Goal: Use online tool/utility: Utilize a website feature to perform a specific function

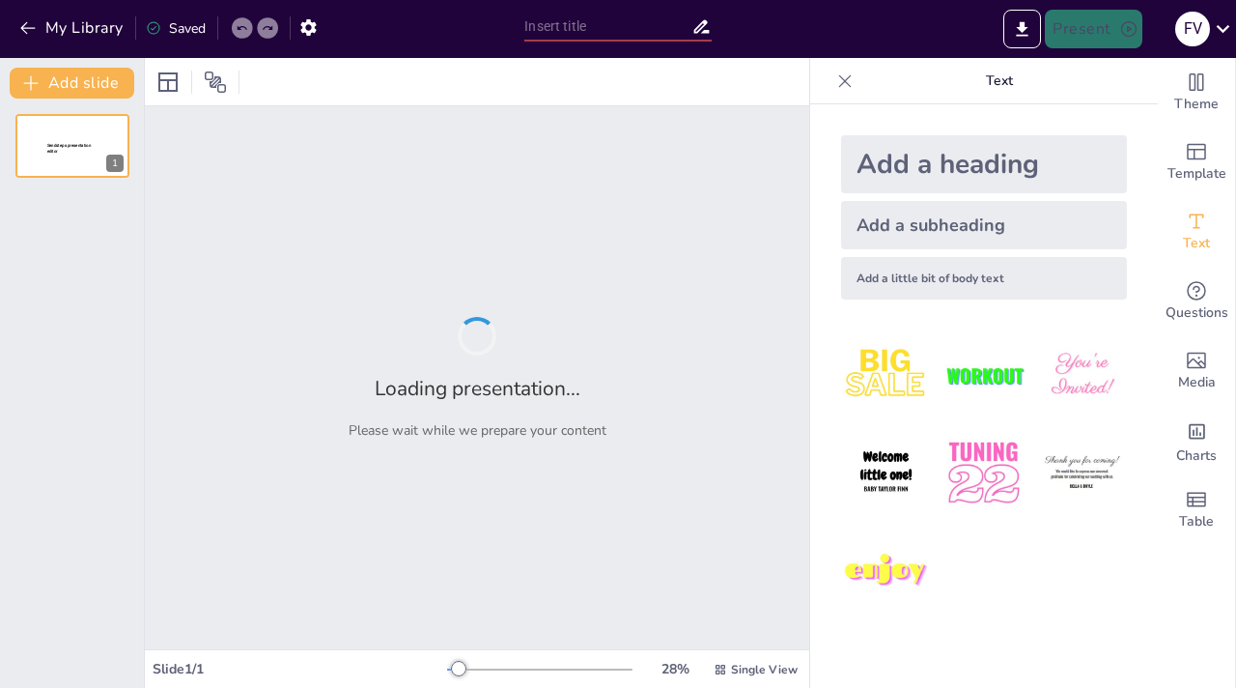
type input "Imported INACAP LA SERENA PDE.pptx"
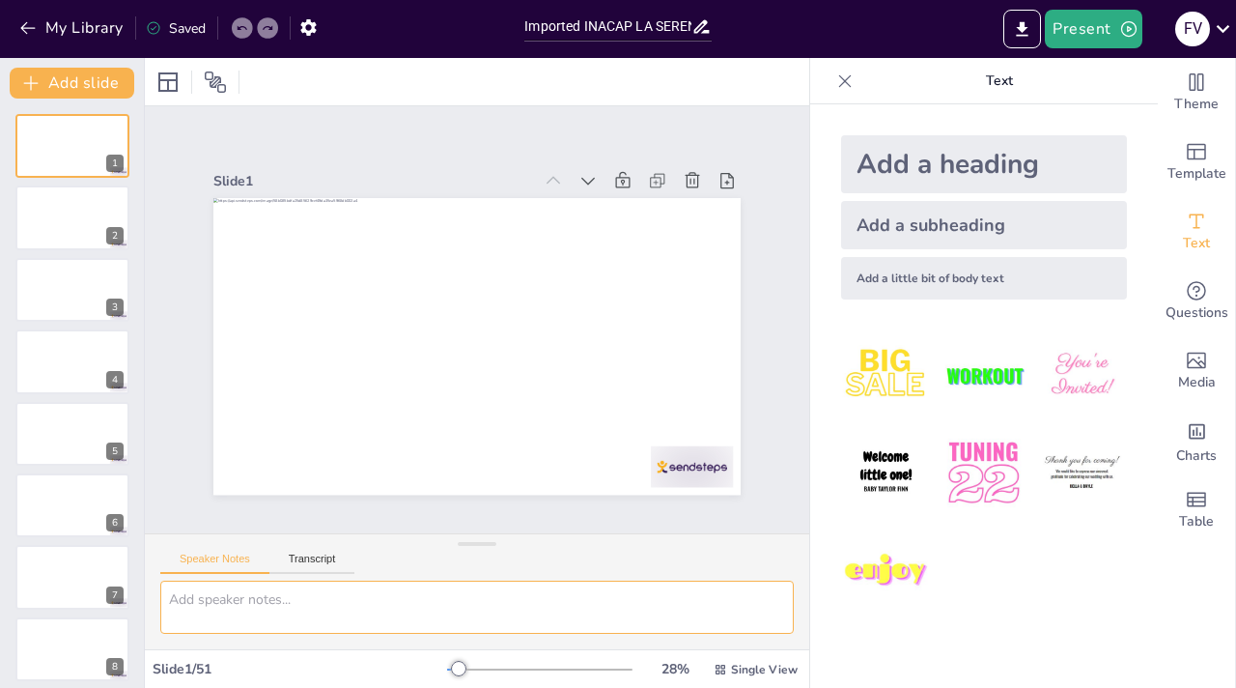
click at [240, 601] on textarea at bounding box center [477, 606] width 634 height 53
click at [67, 208] on div at bounding box center [72, 218] width 116 height 66
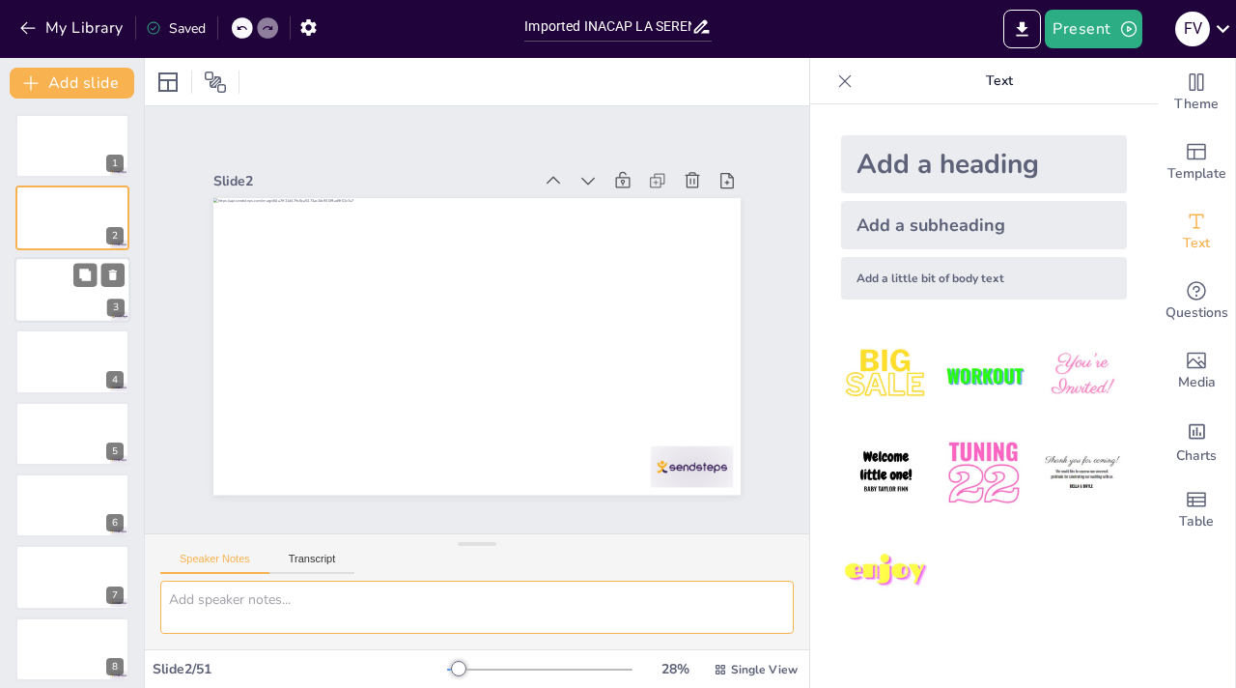
click at [70, 285] on div at bounding box center [72, 290] width 116 height 66
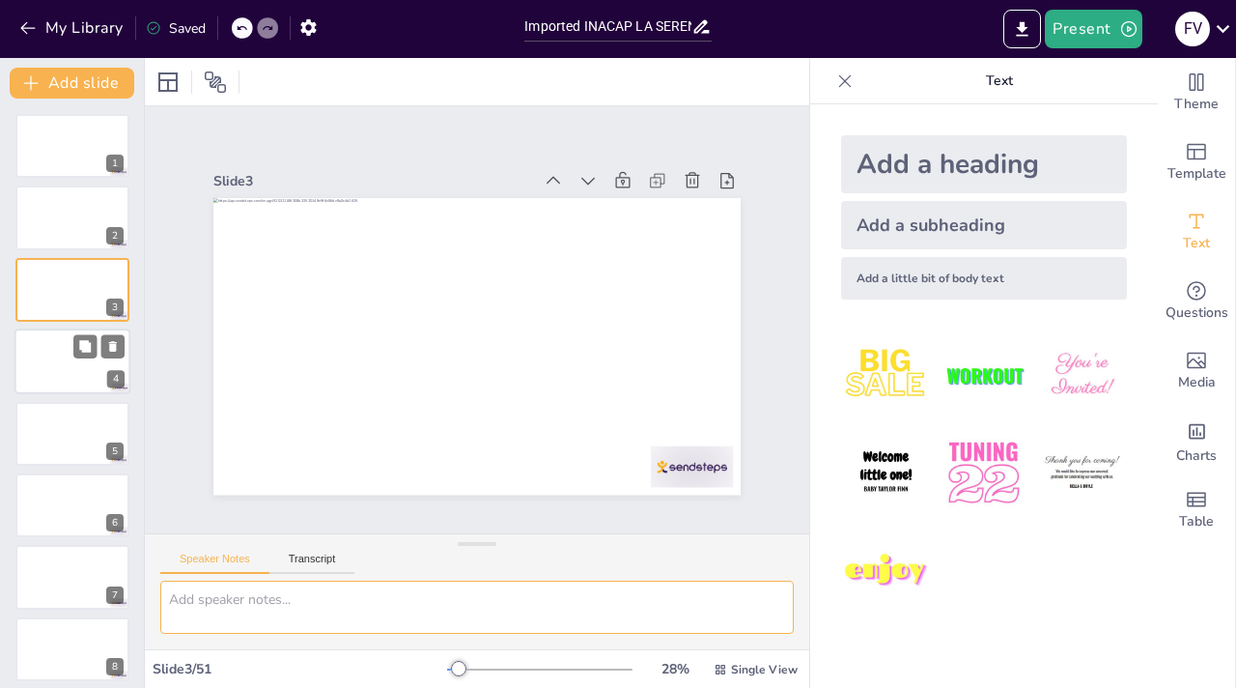
click at [57, 342] on div at bounding box center [72, 361] width 116 height 66
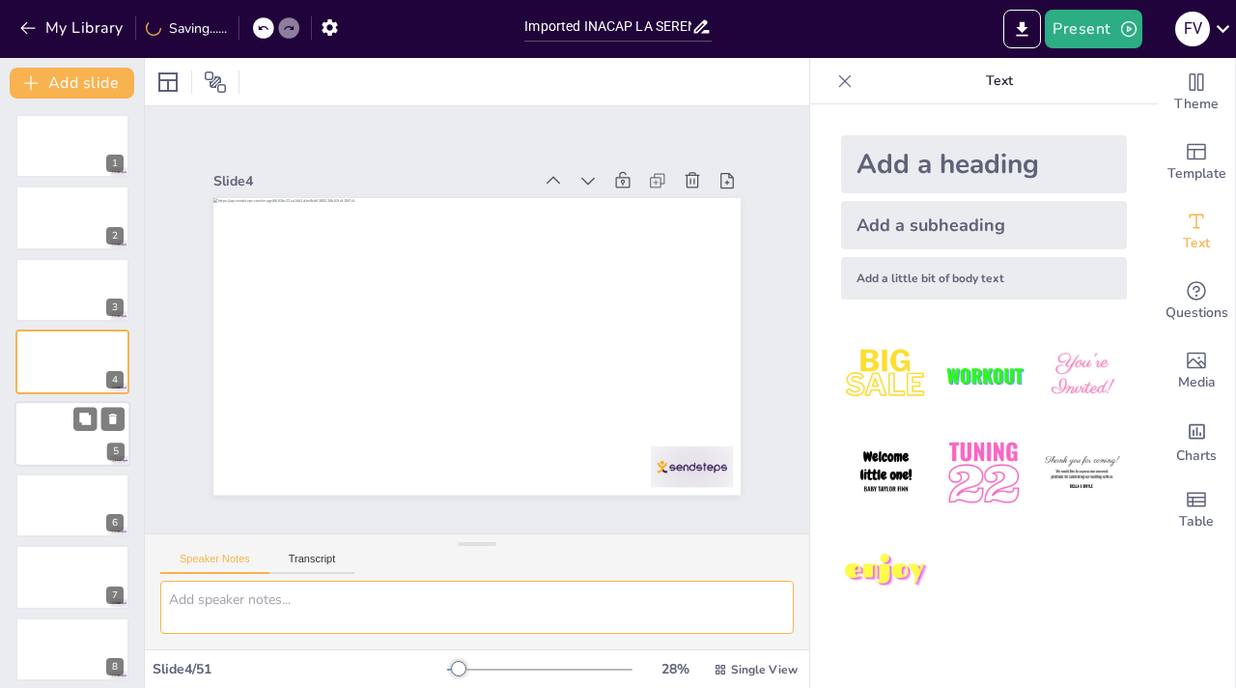
click at [54, 457] on div at bounding box center [72, 434] width 116 height 66
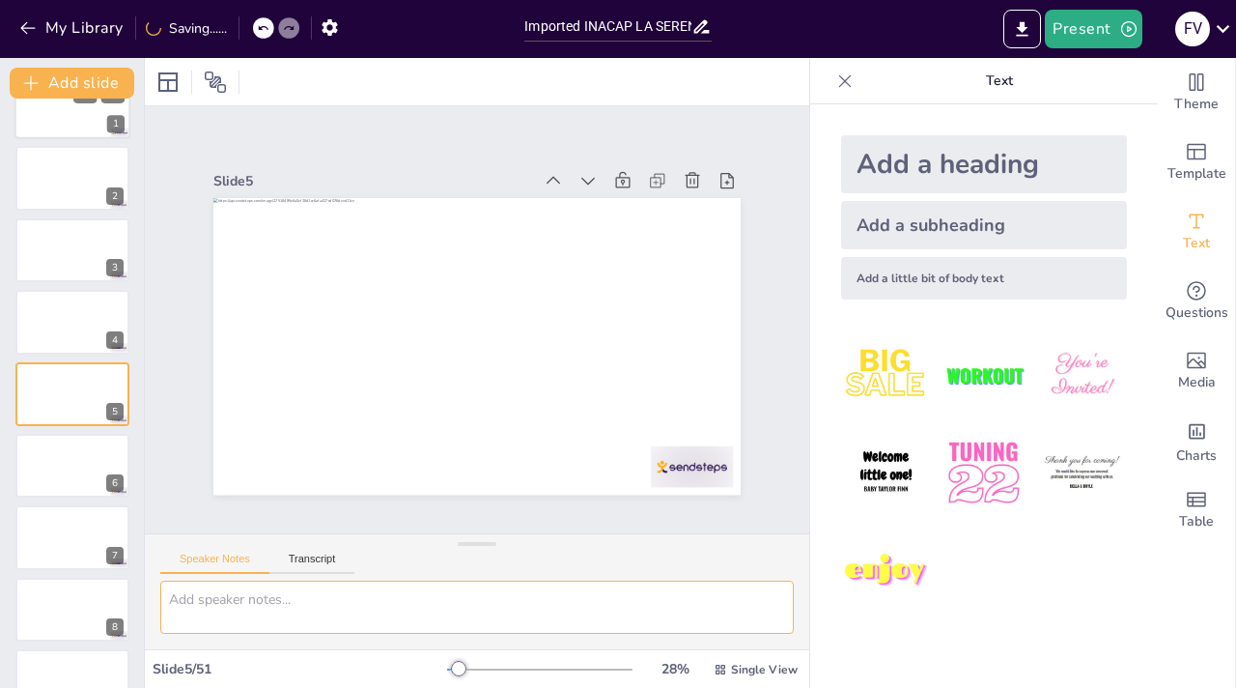
click at [98, 120] on div at bounding box center [72, 106] width 116 height 66
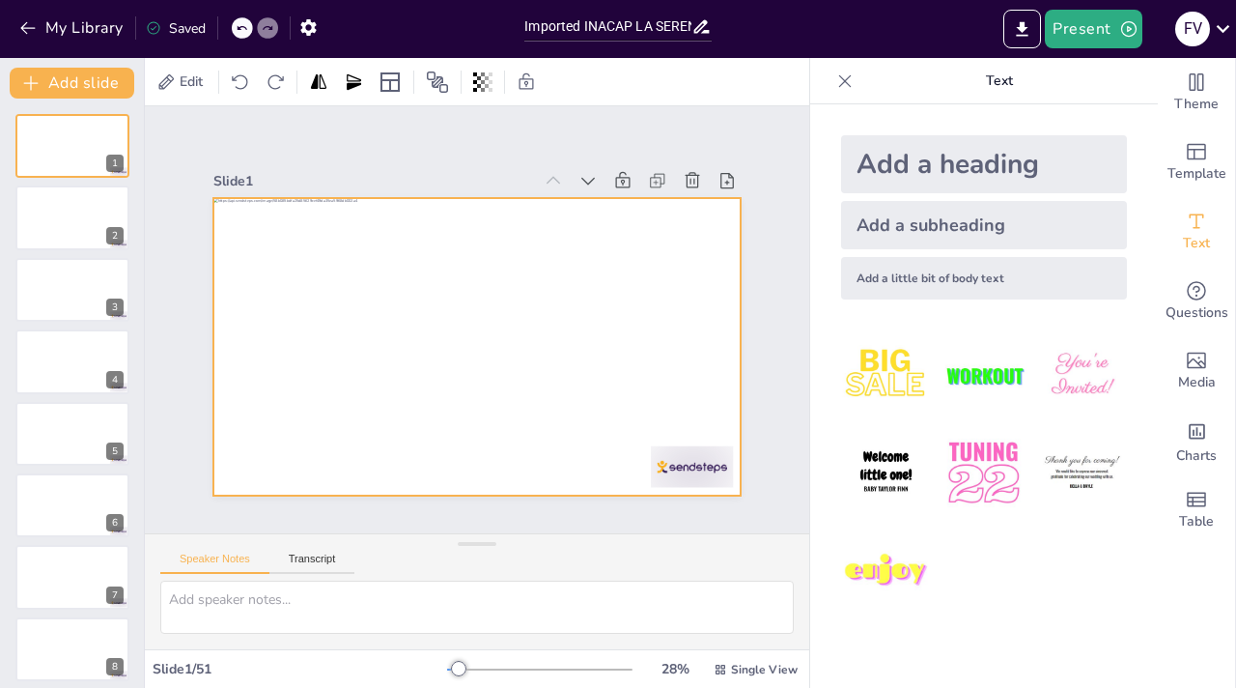
drag, startPoint x: 319, startPoint y: 280, endPoint x: 331, endPoint y: 283, distance: 12.9
click at [330, 282] on div at bounding box center [474, 347] width 555 height 350
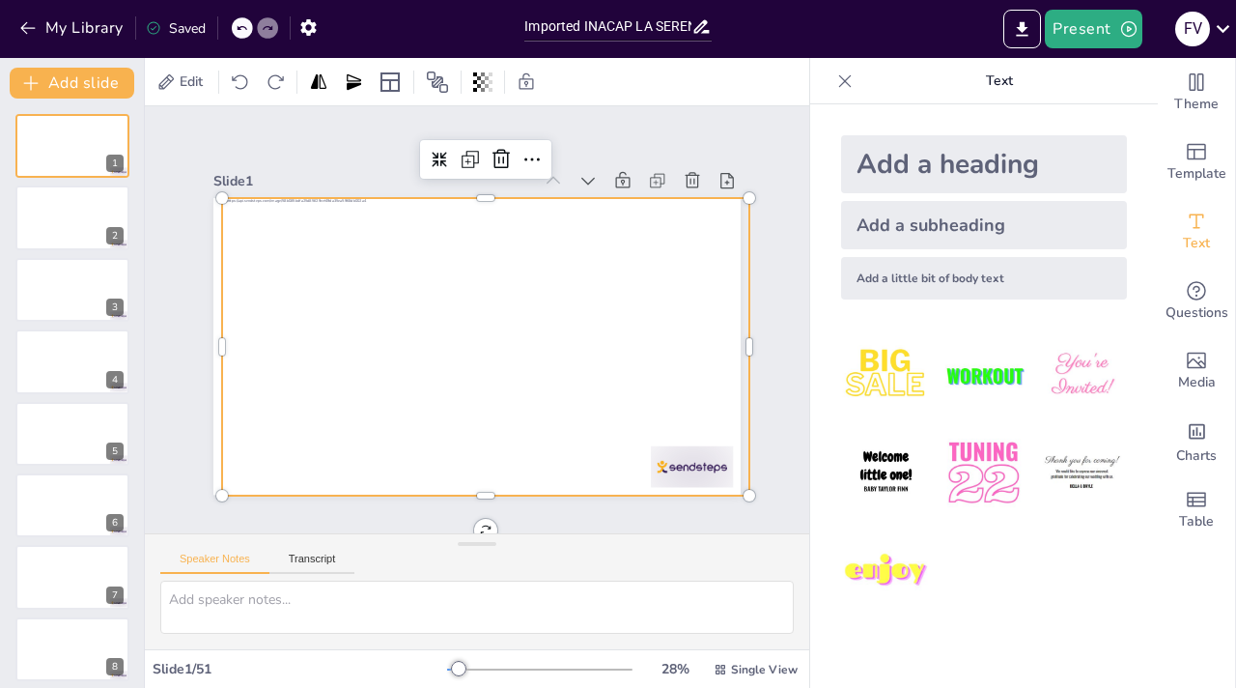
drag, startPoint x: 331, startPoint y: 283, endPoint x: 319, endPoint y: 278, distance: 13.5
click at [332, 283] on div at bounding box center [485, 346] width 527 height 296
click at [331, 282] on div at bounding box center [486, 346] width 527 height 296
click at [207, 606] on textarea at bounding box center [477, 606] width 634 height 53
click at [226, 605] on textarea at bounding box center [477, 606] width 634 height 53
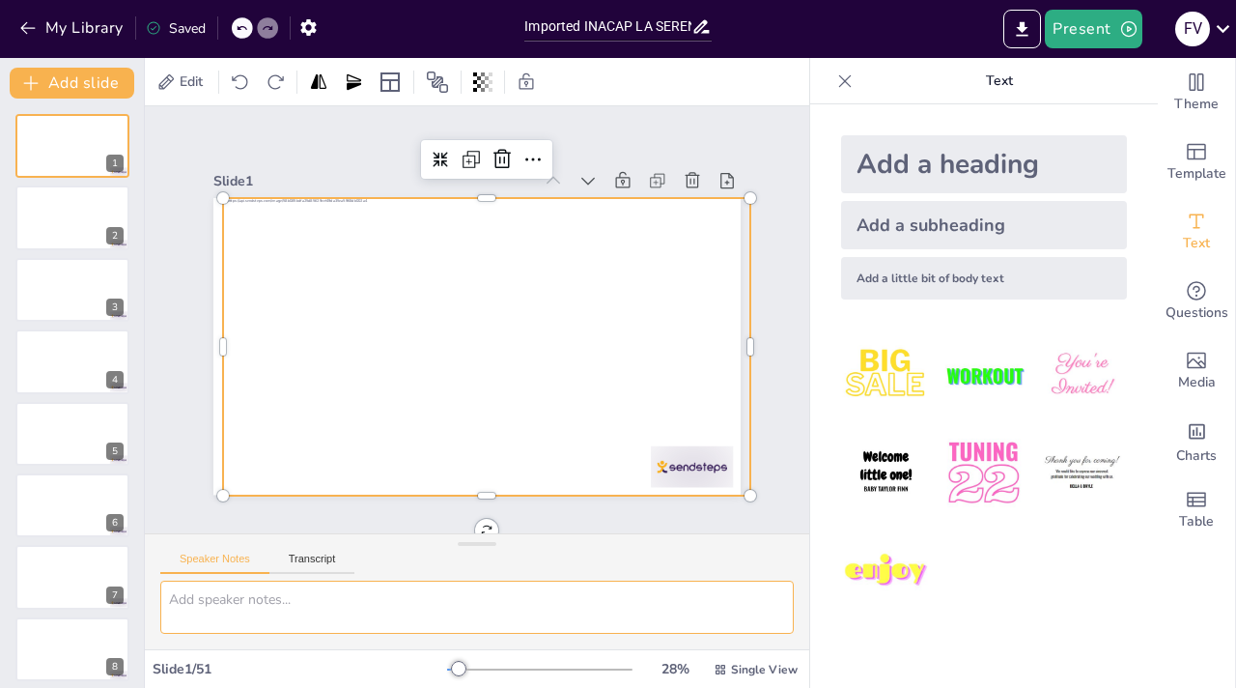
click at [197, 595] on textarea at bounding box center [477, 606] width 634 height 53
click at [198, 595] on textarea at bounding box center [477, 606] width 634 height 53
click at [198, 596] on textarea at bounding box center [477, 606] width 634 height 53
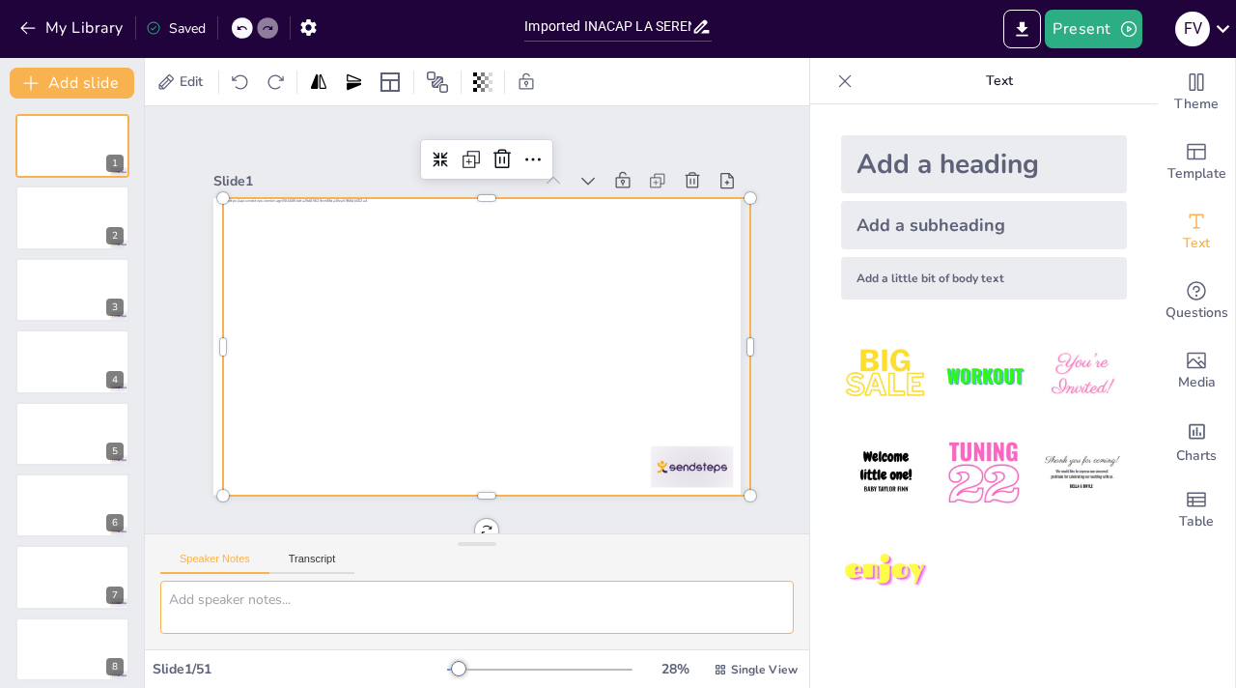
click at [207, 603] on textarea at bounding box center [477, 606] width 634 height 53
click at [252, 603] on textarea at bounding box center [477, 606] width 634 height 53
click at [253, 603] on textarea at bounding box center [477, 606] width 634 height 53
click at [335, 559] on button "Transcript" at bounding box center [312, 562] width 86 height 21
click at [722, 559] on button "Alex (en-US)" at bounding box center [650, 561] width 193 height 31
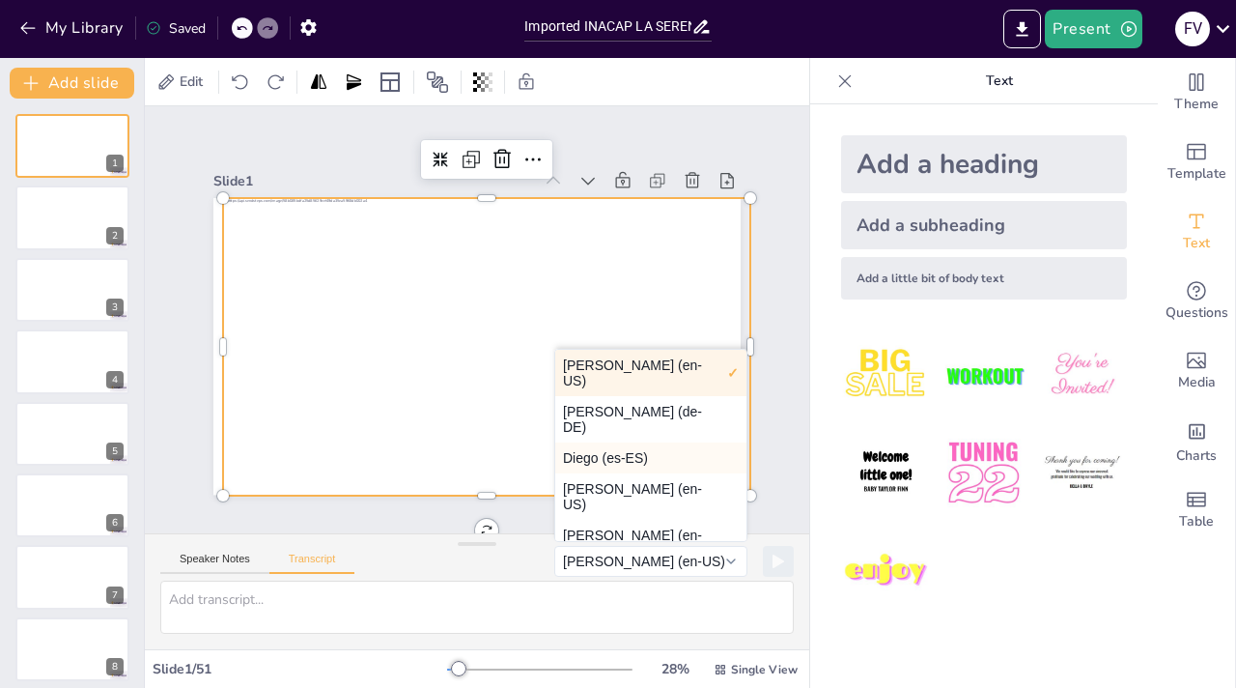
click at [629, 442] on button "Diego (es-ES)" at bounding box center [650, 457] width 191 height 31
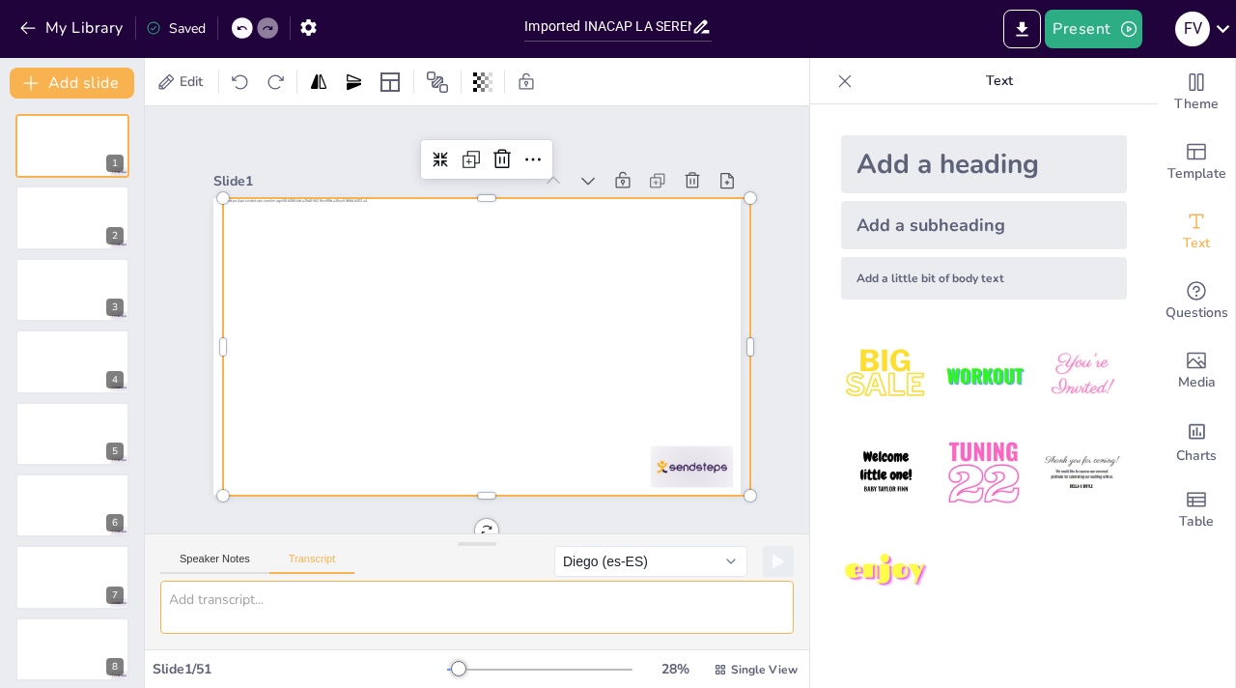
click at [207, 608] on textarea at bounding box center [477, 606] width 634 height 53
click at [184, 596] on textarea at bounding box center [477, 606] width 634 height 53
click at [192, 606] on textarea at bounding box center [477, 606] width 634 height 53
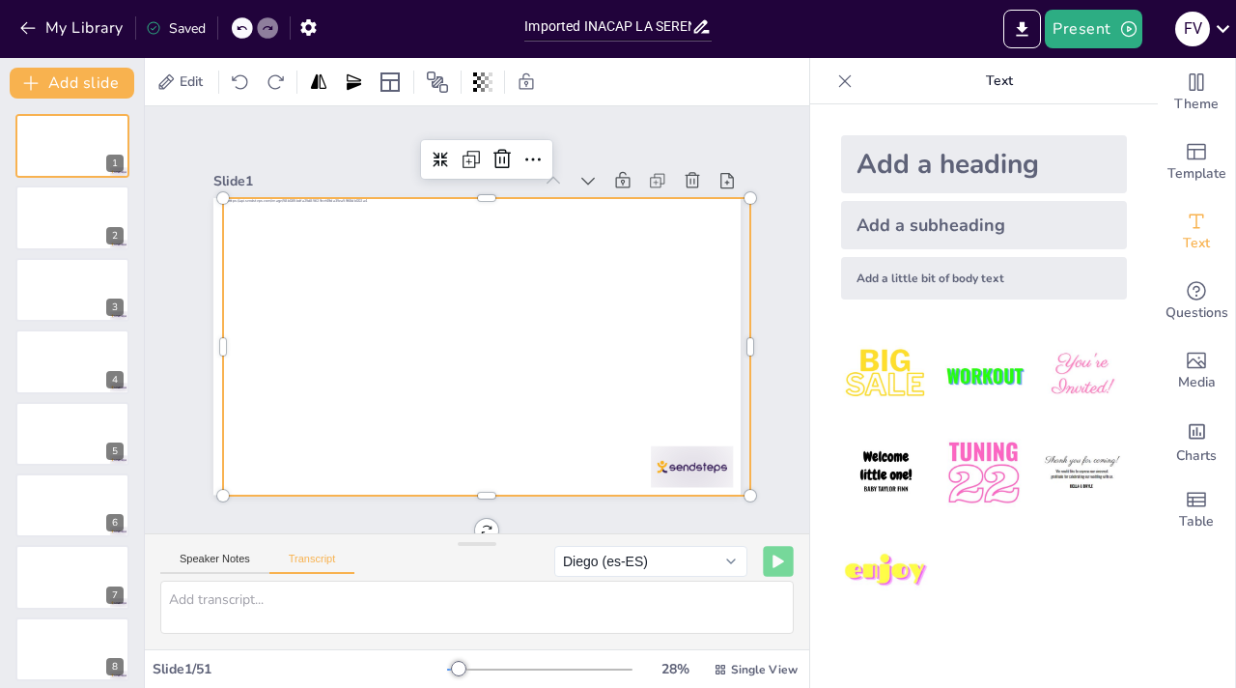
click at [773, 565] on icon at bounding box center [779, 561] width 12 height 14
click at [774, 564] on icon at bounding box center [779, 561] width 10 height 12
drag, startPoint x: 761, startPoint y: 563, endPoint x: 748, endPoint y: 564, distance: 12.6
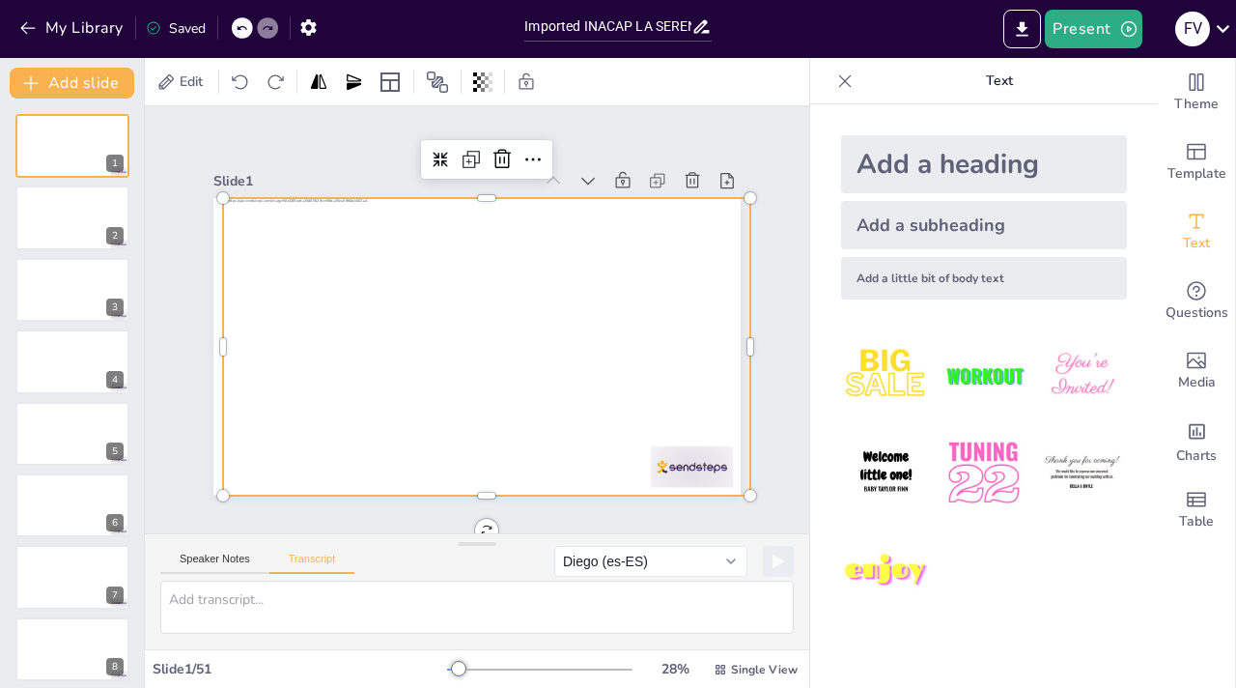
click at [774, 564] on icon at bounding box center [779, 561] width 10 height 12
click at [258, 562] on button "Speaker Notes" at bounding box center [214, 562] width 109 height 21
click at [227, 615] on textarea at bounding box center [477, 606] width 634 height 53
click at [228, 602] on textarea at bounding box center [477, 606] width 634 height 53
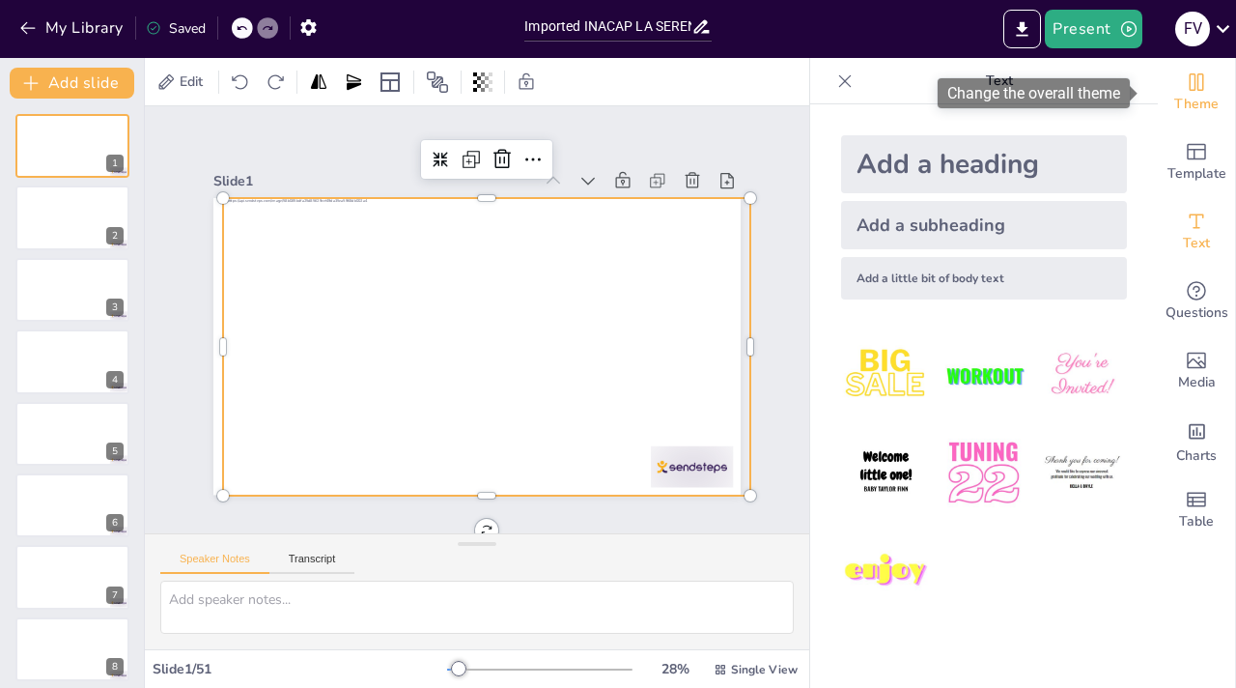
click at [1190, 90] on icon "Change the overall theme" at bounding box center [1196, 81] width 23 height 23
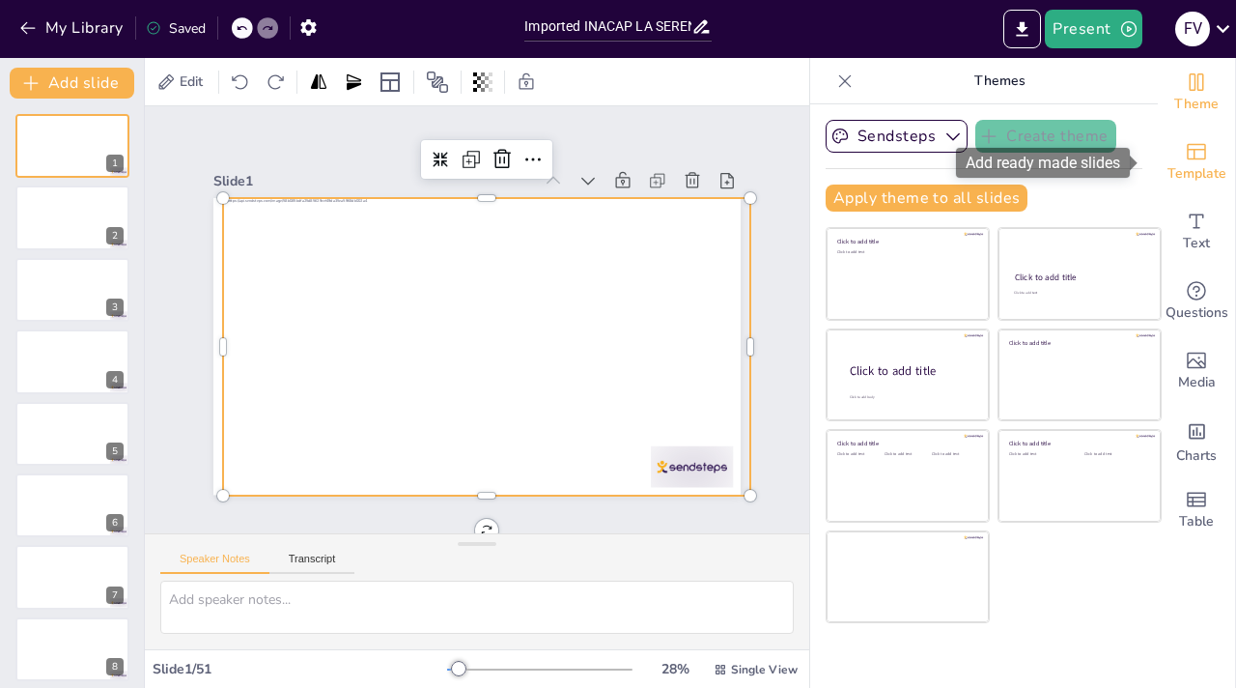
click at [1180, 166] on span "Template" at bounding box center [1197, 173] width 59 height 21
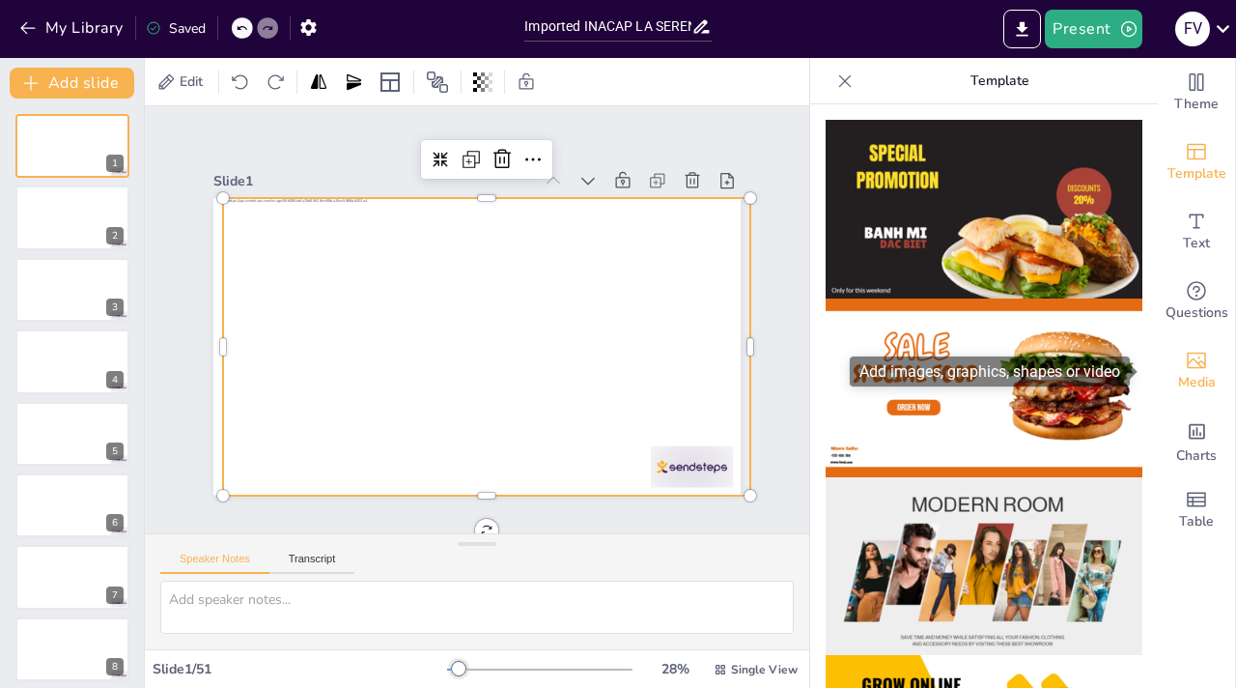
click at [1178, 380] on span "Media" at bounding box center [1197, 382] width 38 height 21
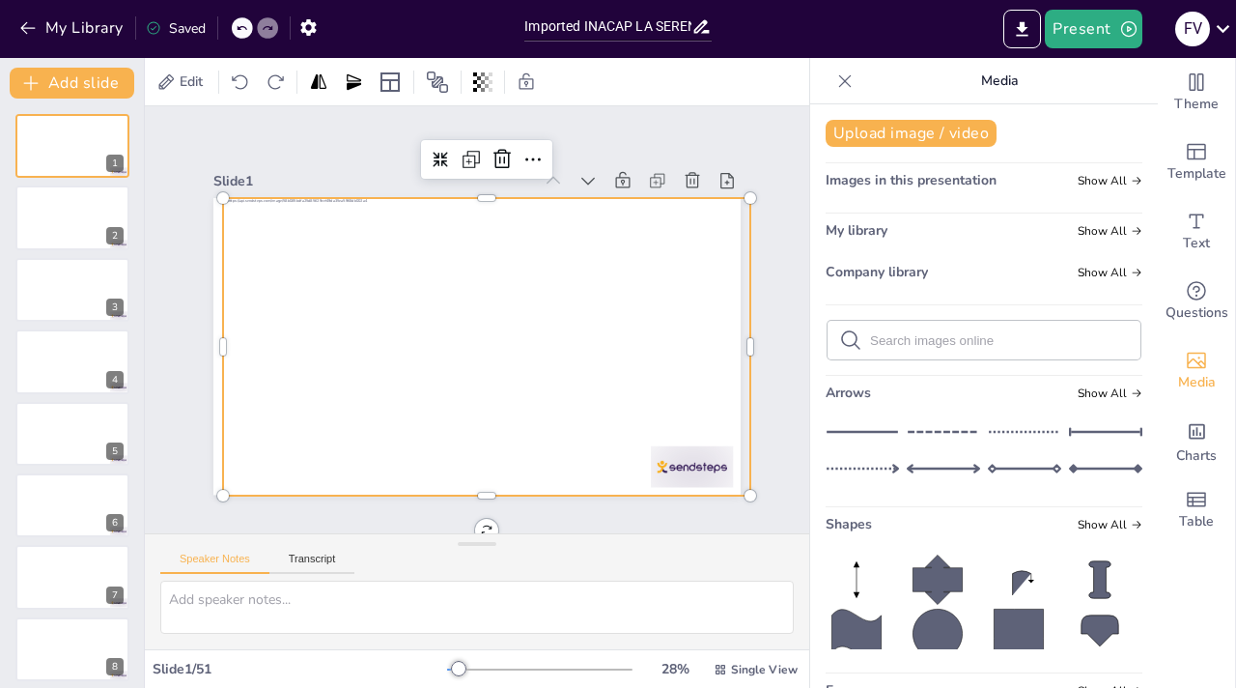
click at [835, 87] on icon at bounding box center [844, 80] width 19 height 19
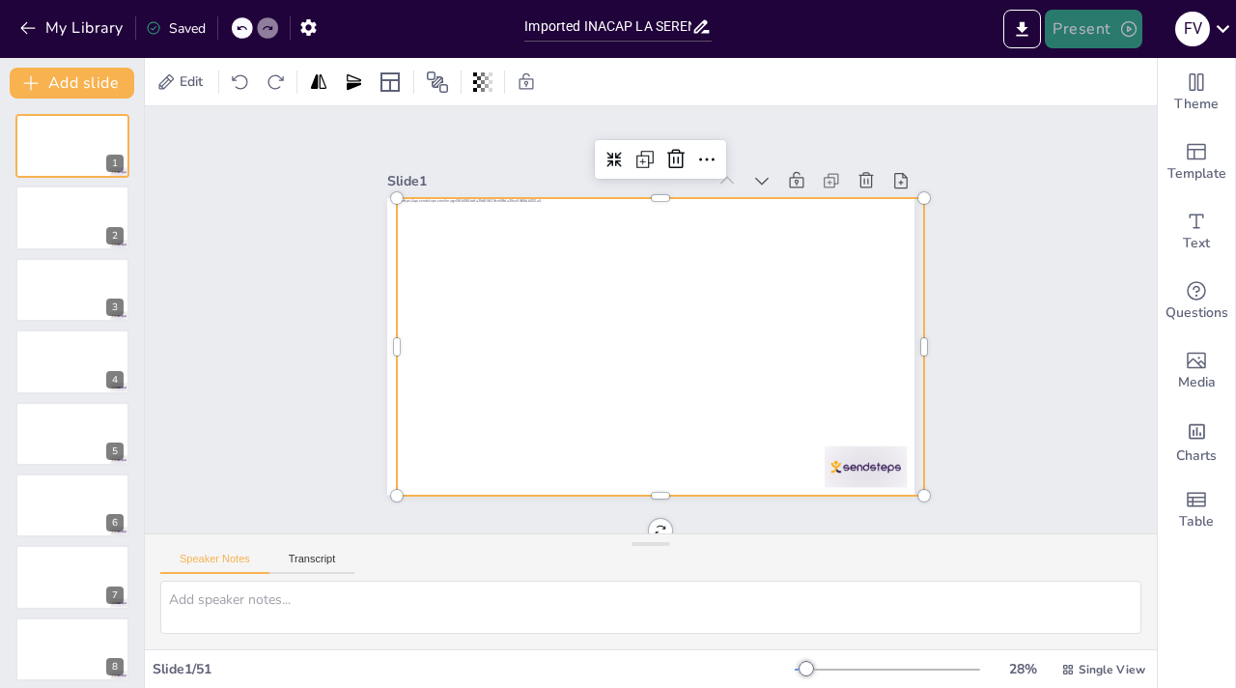
click at [1114, 30] on button "Present" at bounding box center [1093, 29] width 97 height 39
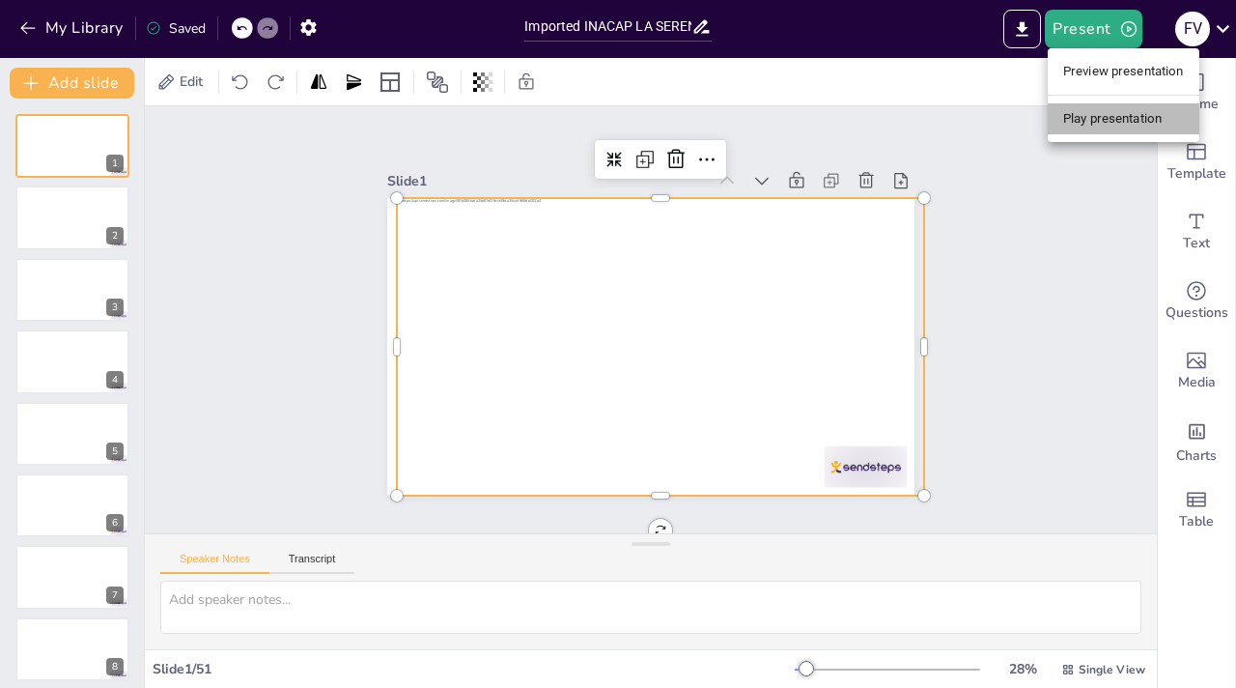
click at [1072, 121] on li "Play presentation" at bounding box center [1124, 118] width 152 height 31
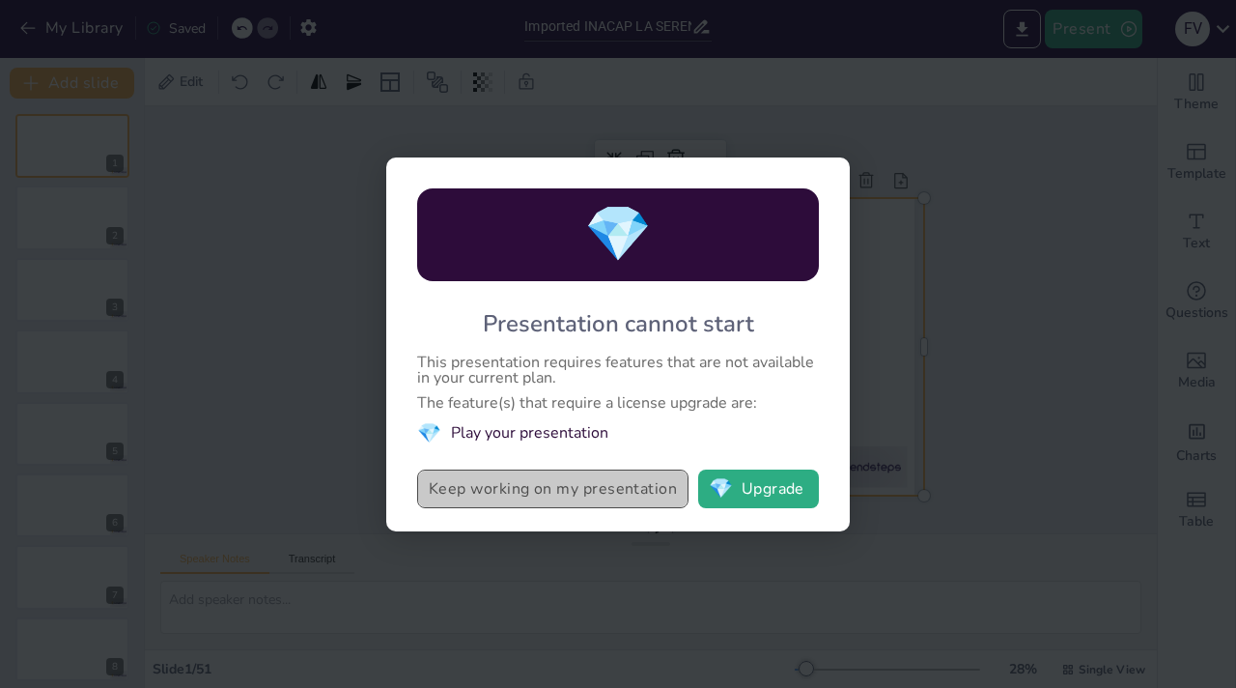
click at [586, 491] on button "Keep working on my presentation" at bounding box center [552, 488] width 271 height 39
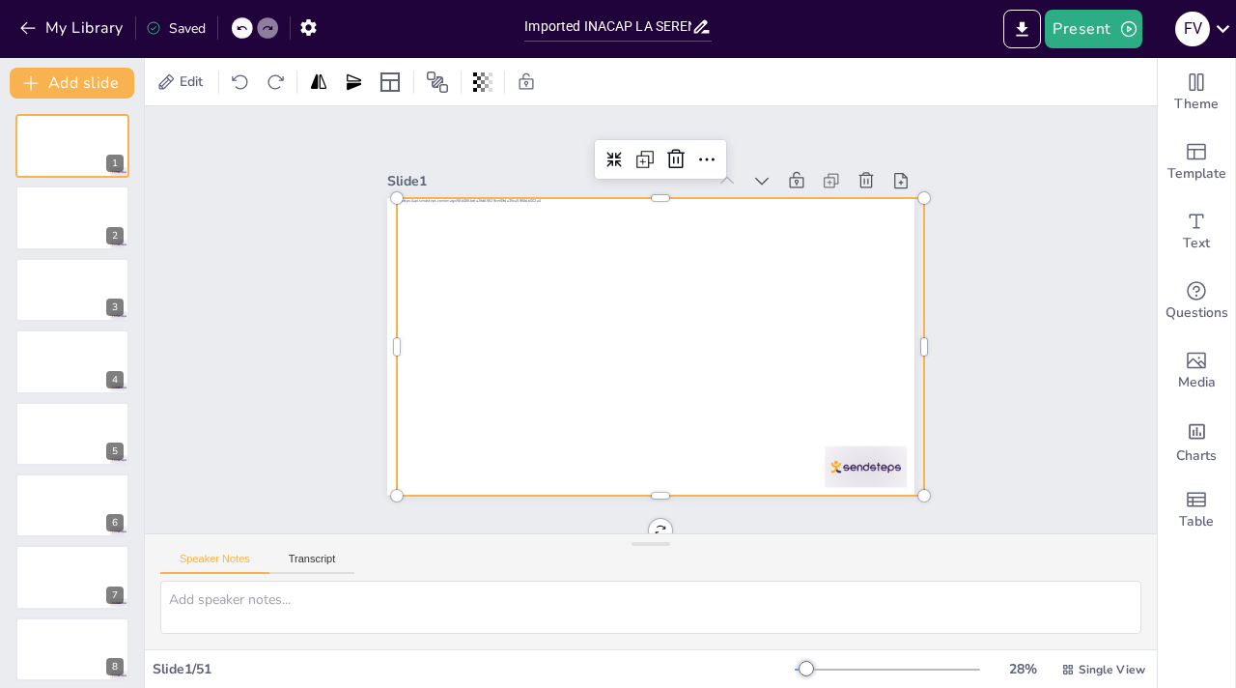
scroll to position [15, 0]
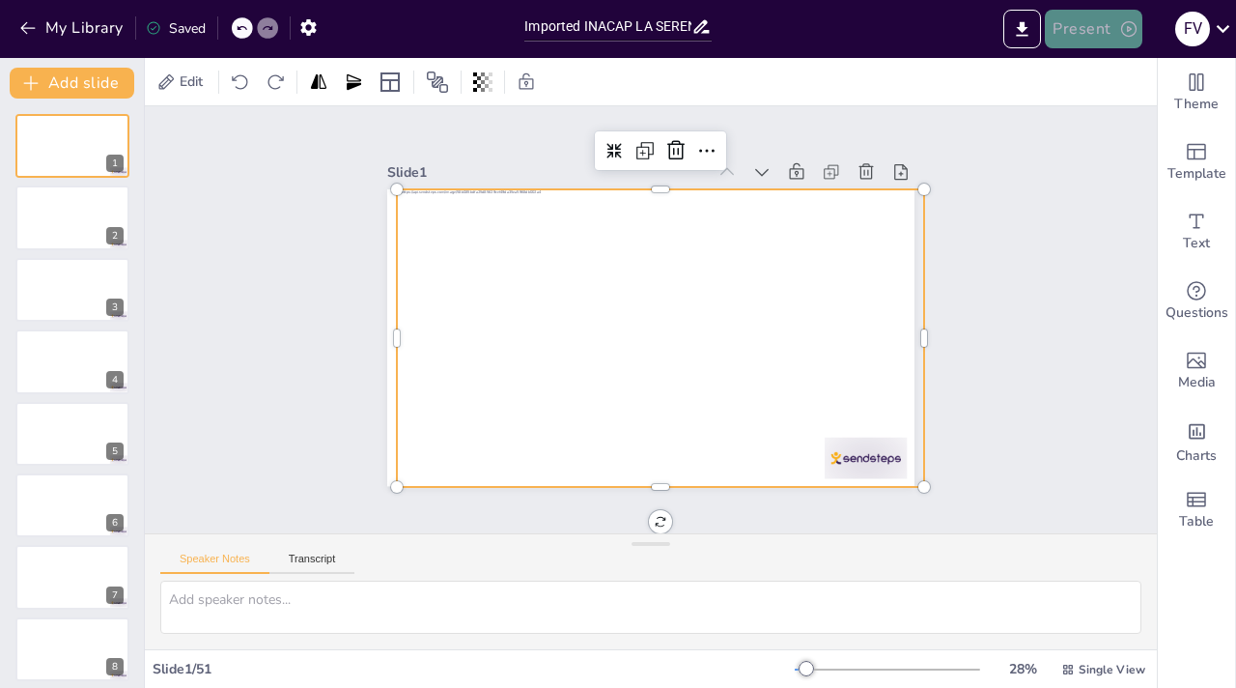
click at [1095, 24] on button "Present" at bounding box center [1093, 29] width 97 height 39
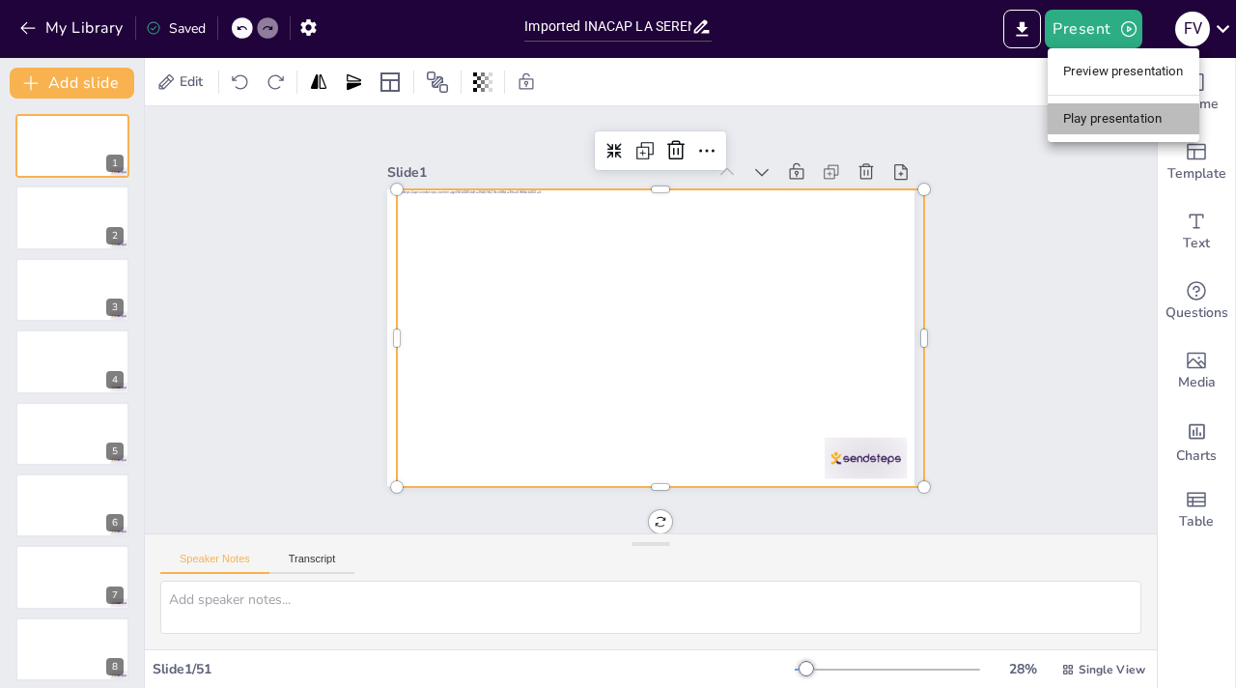
click at [1084, 119] on li "Play presentation" at bounding box center [1124, 118] width 152 height 31
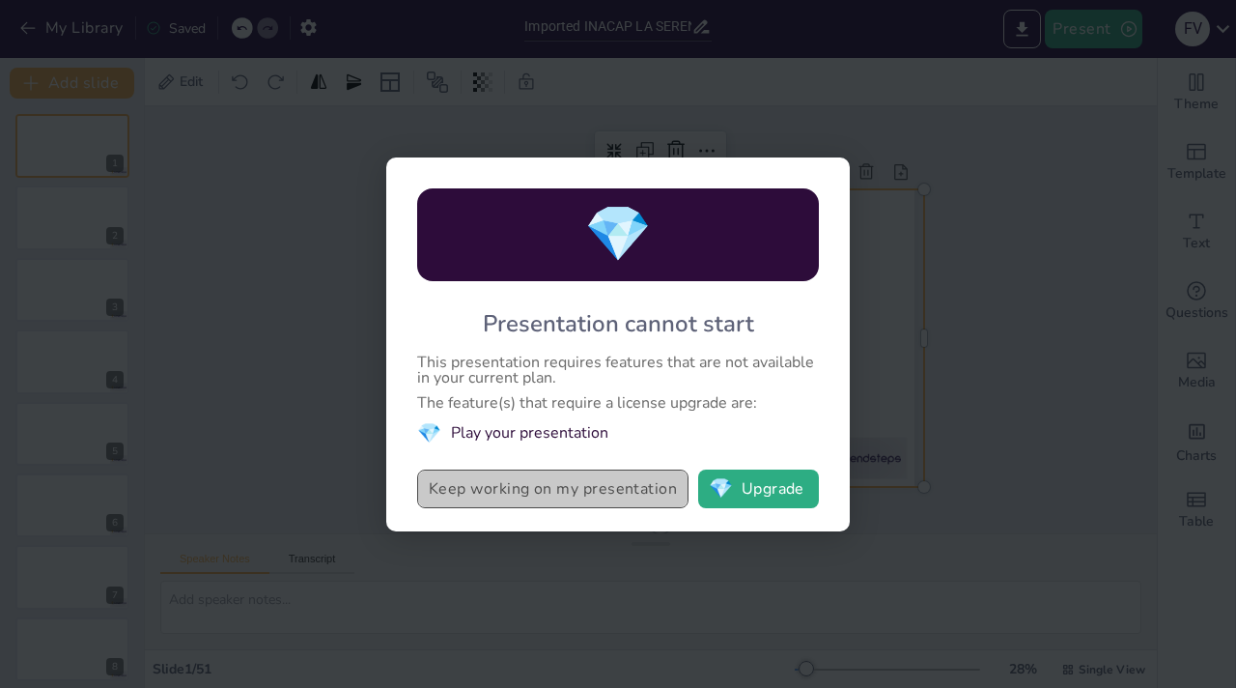
click at [556, 487] on button "Keep working on my presentation" at bounding box center [552, 488] width 271 height 39
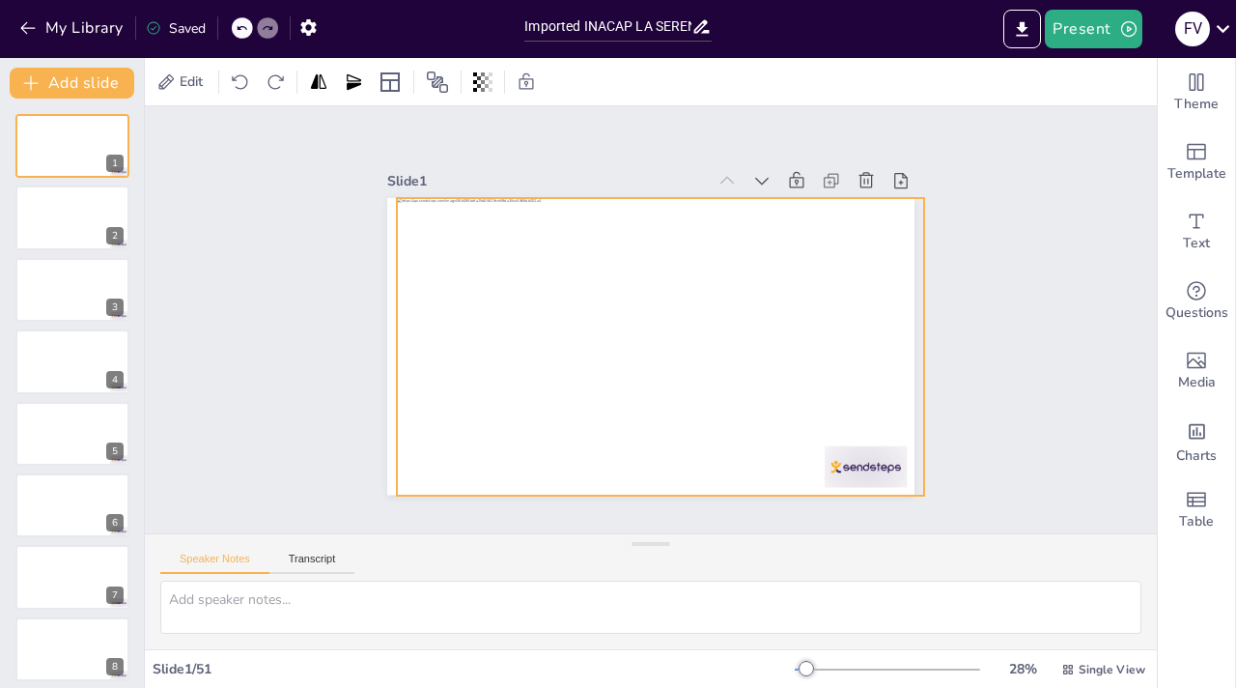
click at [645, 515] on div "Slide 1 0 ° Slide 2 Slide 3 Slide 4 Slide 5 Slide 6 Slide 7 Slide 8 Slide 9 Sli…" at bounding box center [652, 319] width 1052 height 530
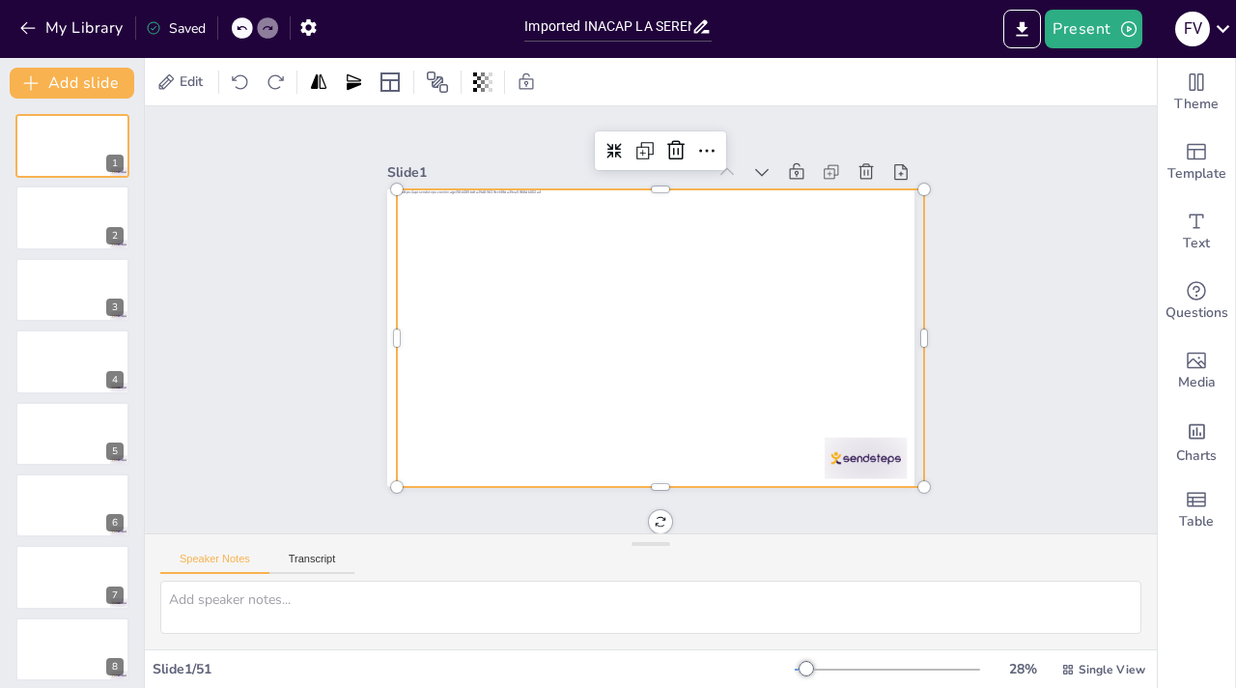
click at [644, 507] on div "Slide 1 Slide 2 Slide 3 Slide 4 Slide 5 Slide 6 Slide 7 Slide 8 Slide 9 Slide 1…" at bounding box center [651, 311] width 1012 height 427
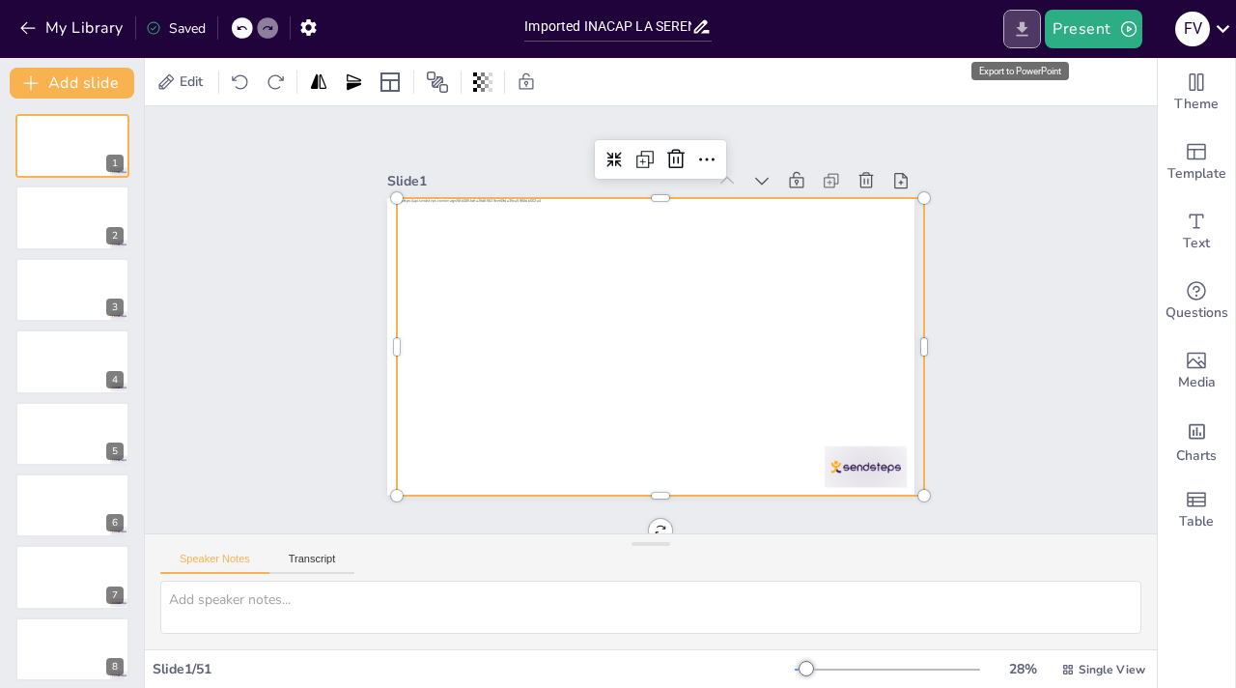
click at [1028, 31] on icon "Export to PowerPoint" at bounding box center [1022, 29] width 20 height 20
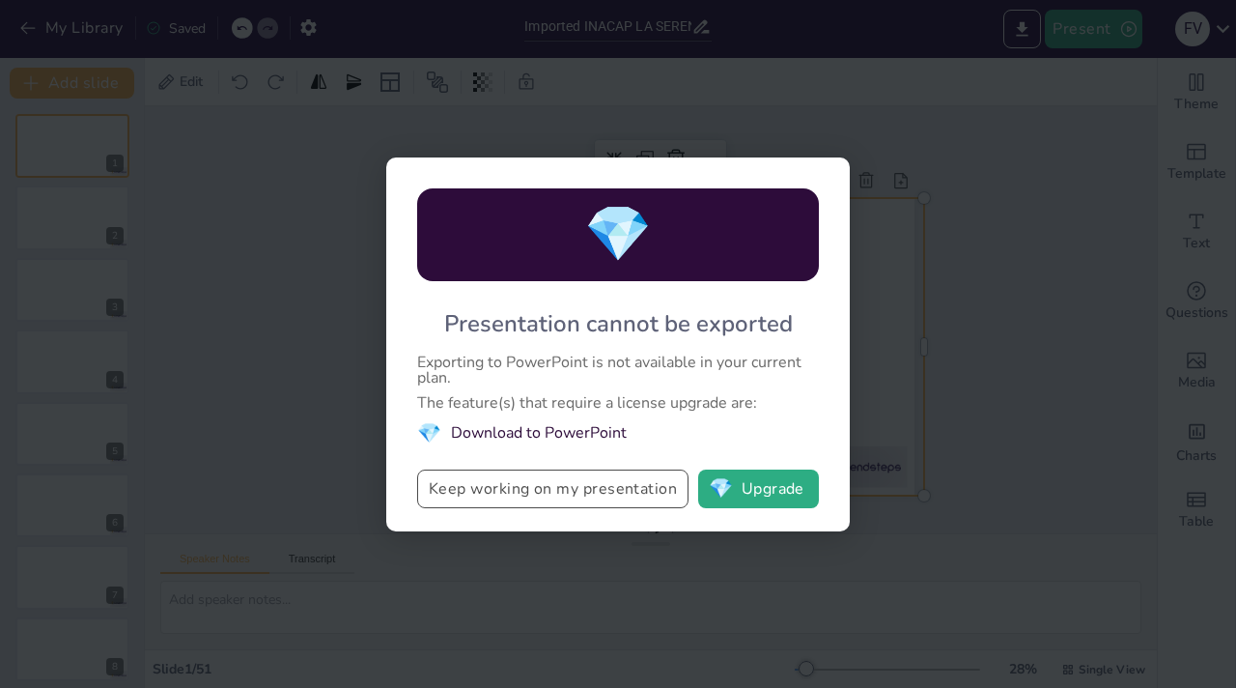
click at [649, 483] on button "Keep working on my presentation" at bounding box center [552, 488] width 271 height 39
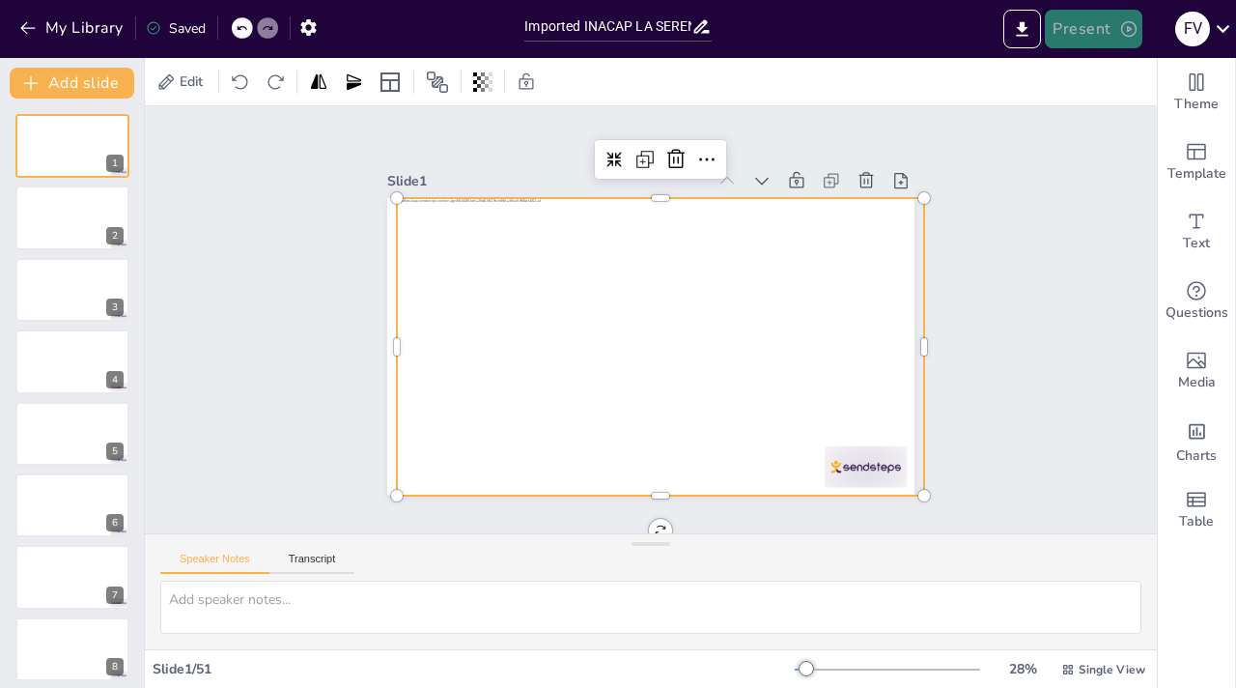
click at [1124, 22] on icon "button" at bounding box center [1128, 28] width 19 height 19
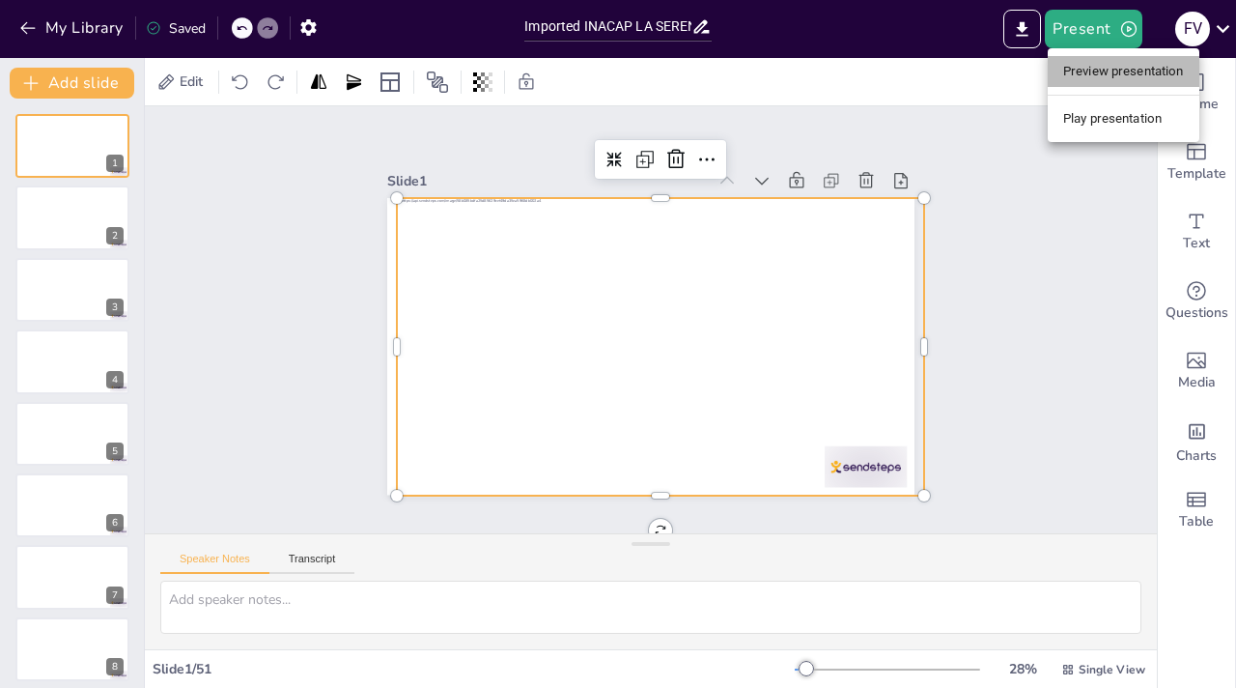
click at [1108, 78] on li "Preview presentation" at bounding box center [1124, 71] width 152 height 31
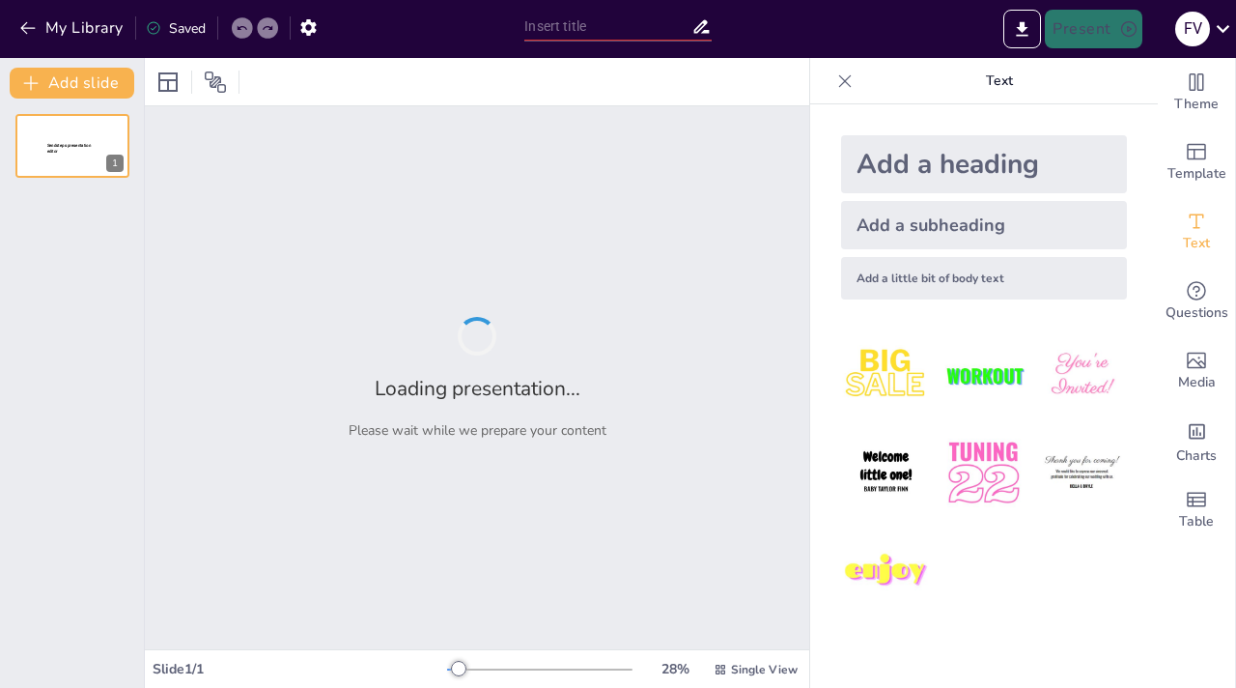
type input "Imported INACAP LA SERENA PDE.pptx"
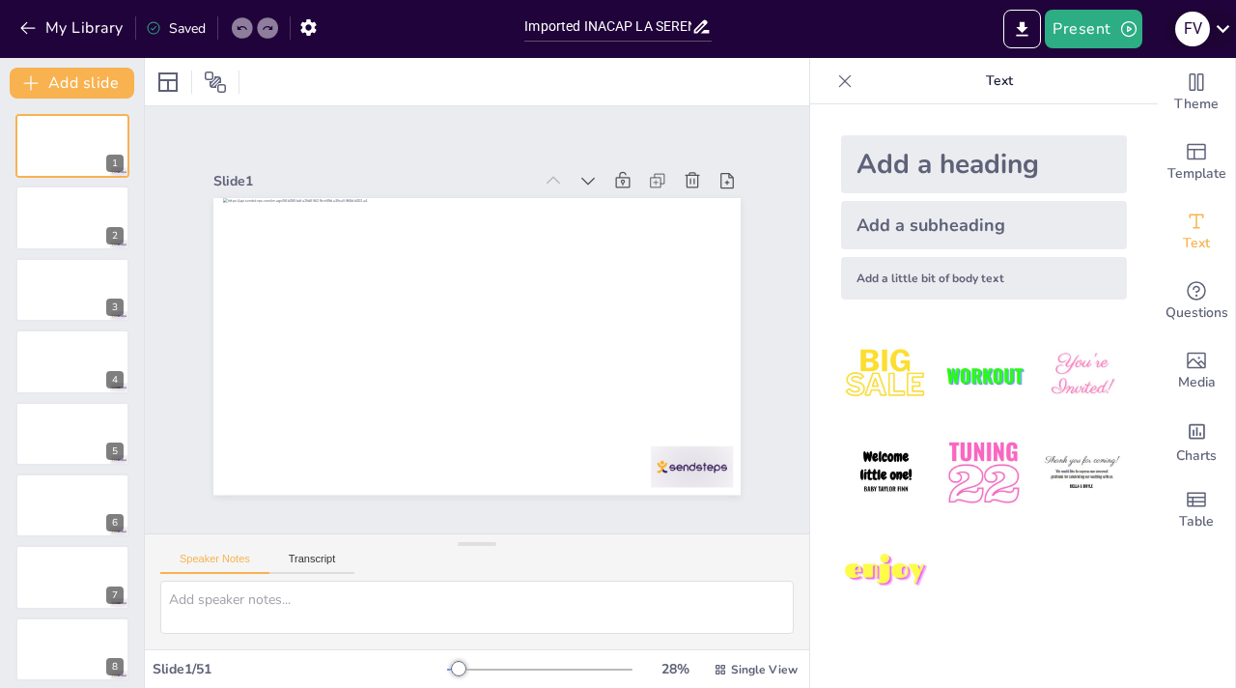
click at [1226, 31] on icon at bounding box center [1223, 28] width 26 height 26
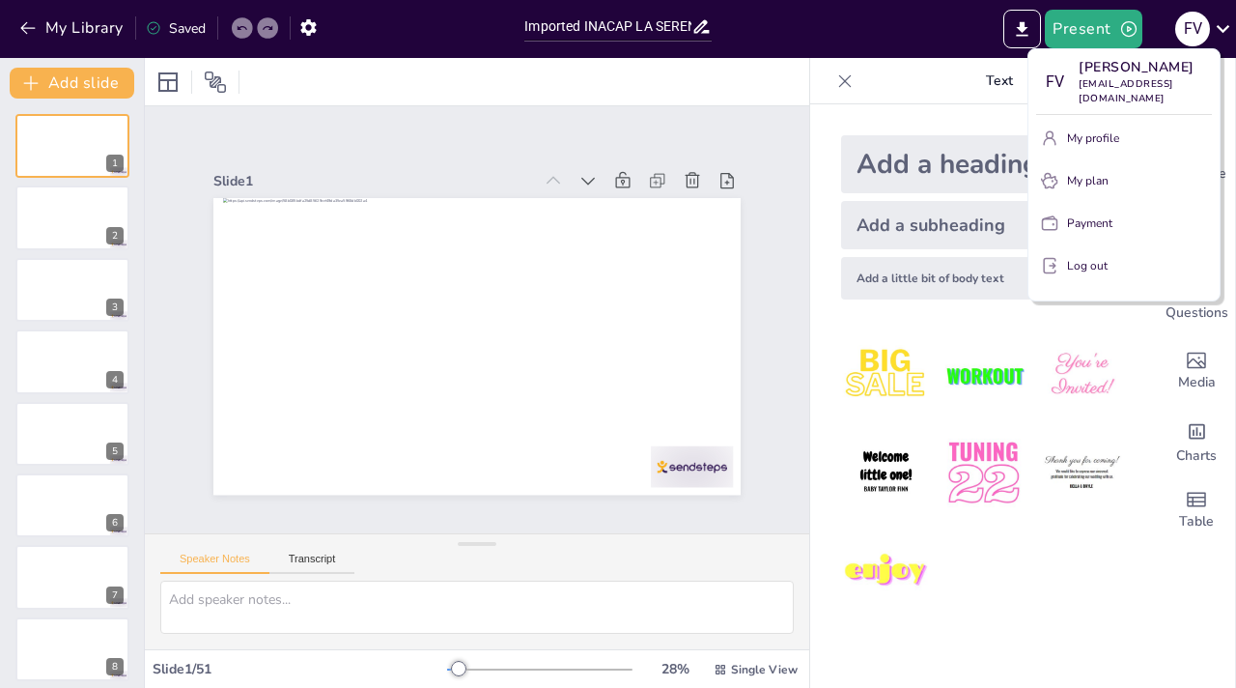
click at [1044, 637] on div at bounding box center [618, 344] width 1236 height 688
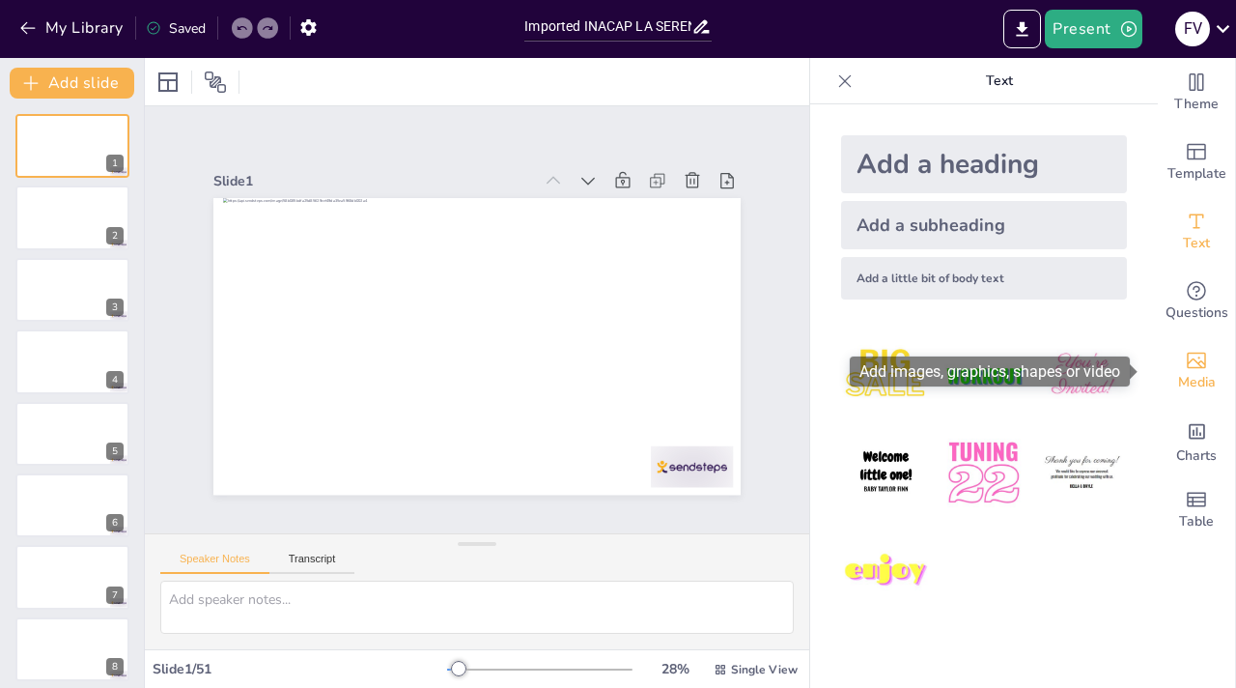
click at [1197, 369] on div "Media" at bounding box center [1196, 371] width 77 height 70
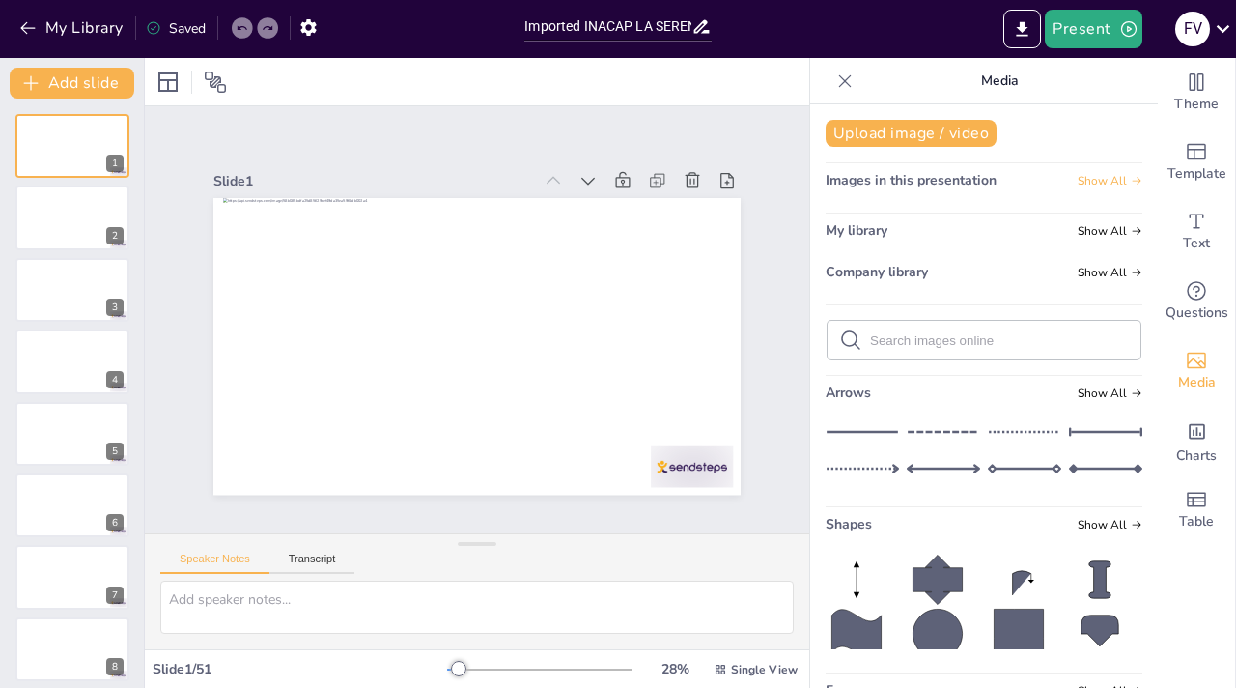
click at [1087, 186] on span "Show All" at bounding box center [1110, 181] width 65 height 14
